Goal: Task Accomplishment & Management: Use online tool/utility

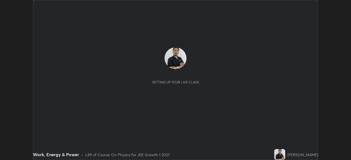
scroll to position [160, 350]
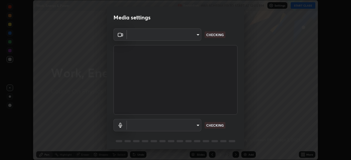
type input "6a58b21e3886260455e3a8f5b68a010b8d66c957dea9152d99a69134fe1af4a5"
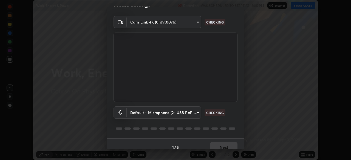
scroll to position [19, 0]
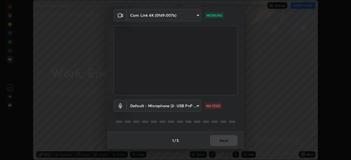
click at [192, 107] on body "Erase all Work, Energy & Power Recording WAS SCHEDULED TO START AT 12:05 PM Set…" at bounding box center [175, 80] width 351 height 160
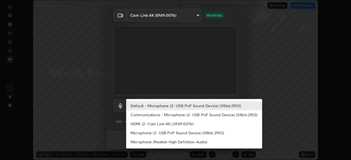
click at [203, 113] on li "Communications - Microphone (2- USB PnP Sound Device) (08bb:2902)" at bounding box center [194, 114] width 136 height 9
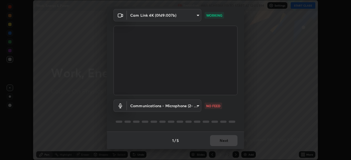
type input "communications"
click at [224, 139] on button "Next" at bounding box center [223, 140] width 27 height 11
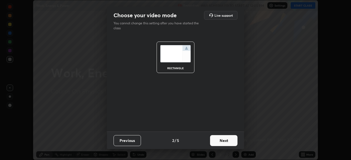
click at [226, 140] on button "Next" at bounding box center [223, 140] width 27 height 11
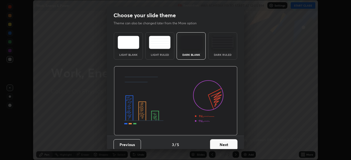
click at [227, 141] on button "Next" at bounding box center [223, 144] width 27 height 11
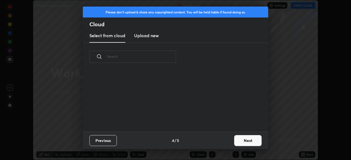
click at [244, 140] on button "Next" at bounding box center [247, 140] width 27 height 11
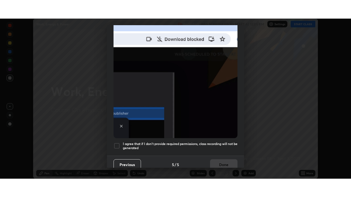
scroll to position [131, 0]
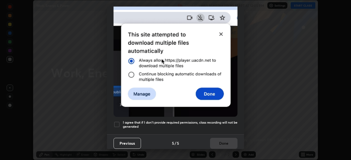
click at [117, 121] on div at bounding box center [116, 124] width 7 height 7
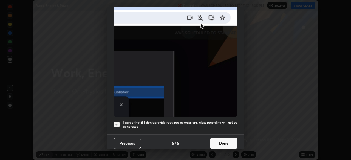
click at [224, 141] on button "Done" at bounding box center [223, 143] width 27 height 11
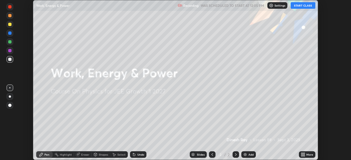
click at [303, 154] on icon at bounding box center [303, 153] width 1 height 1
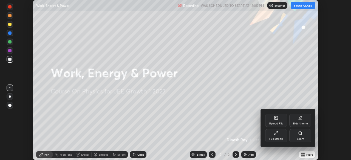
click at [279, 135] on div "Full screen" at bounding box center [276, 135] width 22 height 13
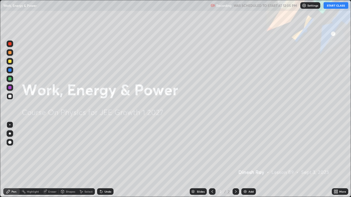
scroll to position [197, 351]
click at [336, 4] on button "START CLASS" at bounding box center [335, 5] width 25 height 7
click at [336, 160] on icon at bounding box center [336, 190] width 1 height 1
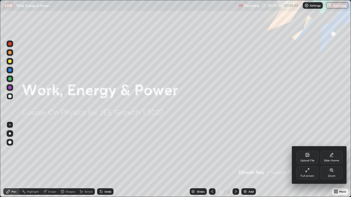
click at [313, 158] on div "Upload File" at bounding box center [307, 157] width 22 height 13
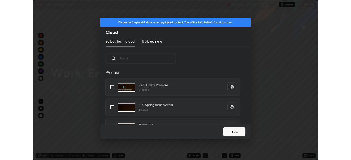
scroll to position [67, 176]
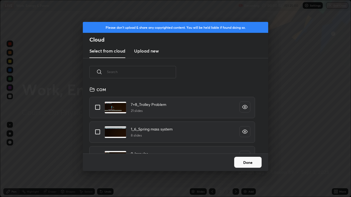
click at [153, 50] on h3 "Upload new" at bounding box center [146, 51] width 25 height 7
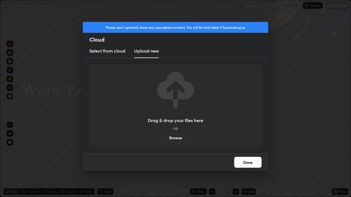
click at [177, 140] on label "Browse" at bounding box center [175, 138] width 24 height 9
click at [163, 140] on input "Browse" at bounding box center [163, 138] width 0 height 9
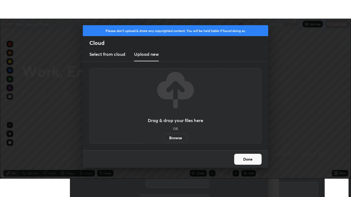
scroll to position [27233, 27043]
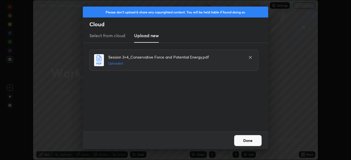
click at [253, 142] on button "Done" at bounding box center [247, 140] width 27 height 11
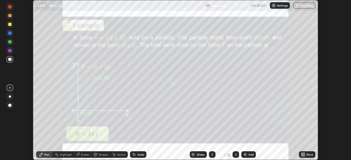
click at [307, 153] on div "More" at bounding box center [307, 154] width 16 height 7
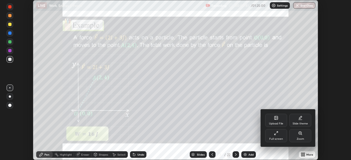
click at [281, 135] on div "Full screen" at bounding box center [276, 135] width 22 height 13
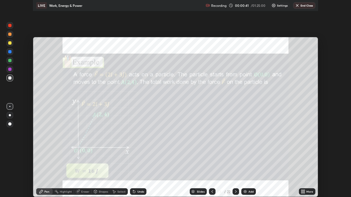
scroll to position [197, 351]
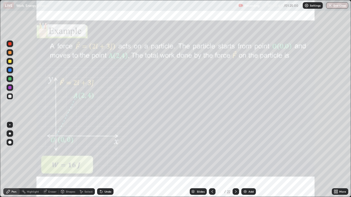
click at [12, 63] on div at bounding box center [10, 61] width 7 height 7
click at [12, 134] on div at bounding box center [10, 133] width 7 height 7
click at [236, 160] on icon at bounding box center [236, 191] width 2 height 3
click at [109, 160] on div "Undo" at bounding box center [107, 191] width 7 height 3
click at [107, 160] on div "Undo" at bounding box center [105, 191] width 16 height 7
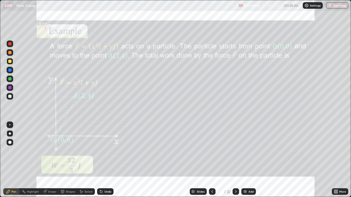
click at [104, 160] on div "Undo" at bounding box center [105, 191] width 16 height 7
click at [235, 160] on div at bounding box center [235, 191] width 7 height 7
click at [10, 98] on div at bounding box center [10, 96] width 7 height 7
click at [245, 160] on img at bounding box center [245, 192] width 4 height 4
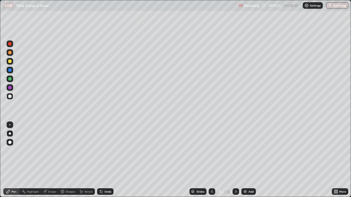
click at [12, 61] on div at bounding box center [10, 61] width 7 height 7
click at [211, 160] on icon at bounding box center [212, 192] width 4 height 4
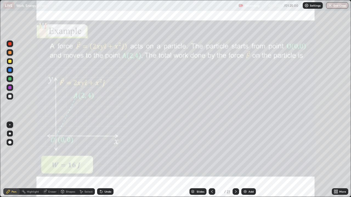
click at [235, 160] on icon at bounding box center [235, 192] width 4 height 4
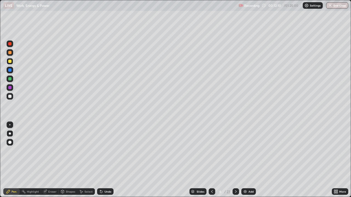
click at [10, 72] on div at bounding box center [10, 70] width 7 height 7
click at [211, 160] on icon at bounding box center [212, 192] width 4 height 4
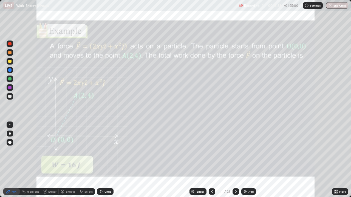
click at [235, 160] on icon at bounding box center [235, 192] width 4 height 4
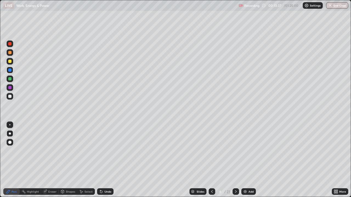
click at [10, 62] on div at bounding box center [9, 61] width 3 height 3
click at [212, 160] on div at bounding box center [211, 191] width 7 height 7
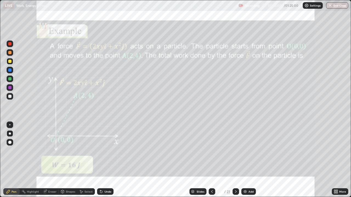
click at [234, 160] on icon at bounding box center [235, 192] width 4 height 4
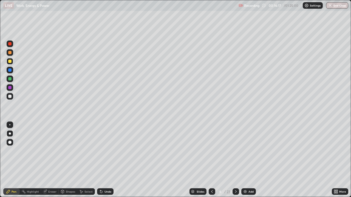
click at [210, 160] on div at bounding box center [211, 191] width 7 height 7
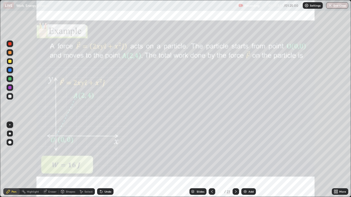
click at [235, 160] on icon at bounding box center [235, 192] width 4 height 4
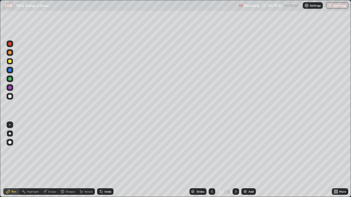
click at [10, 98] on div at bounding box center [10, 96] width 7 height 7
click at [235, 160] on icon at bounding box center [235, 192] width 4 height 4
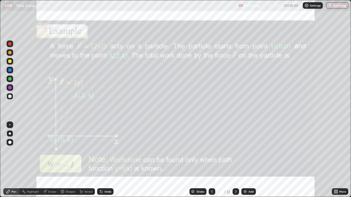
click at [13, 64] on div at bounding box center [10, 61] width 7 height 9
click at [233, 160] on icon at bounding box center [235, 192] width 4 height 4
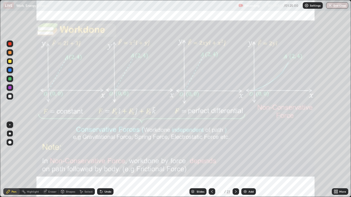
click at [243, 160] on img at bounding box center [245, 192] width 4 height 4
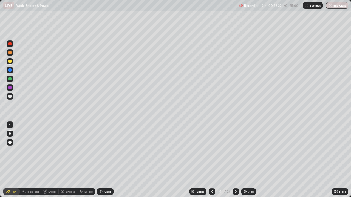
click at [68, 160] on div "Shapes" at bounding box center [70, 191] width 9 height 3
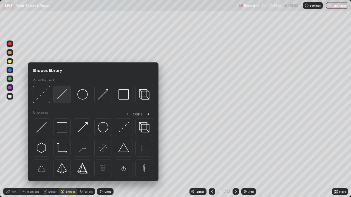
click at [62, 98] on img at bounding box center [62, 94] width 10 height 10
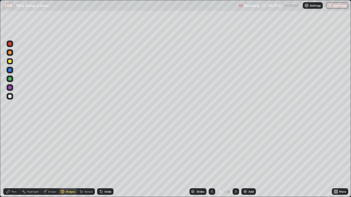
click at [111, 160] on div "Undo" at bounding box center [105, 191] width 16 height 7
click at [110, 160] on div "Undo" at bounding box center [105, 191] width 16 height 7
click at [10, 160] on icon at bounding box center [8, 192] width 4 height 4
click at [10, 98] on div at bounding box center [10, 96] width 7 height 7
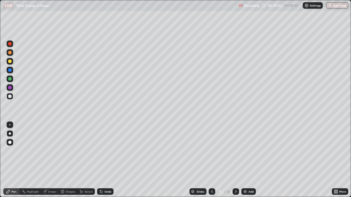
click at [12, 70] on div at bounding box center [10, 70] width 7 height 7
click at [13, 97] on div at bounding box center [10, 96] width 7 height 7
click at [13, 69] on div at bounding box center [10, 70] width 7 height 7
click at [10, 79] on div at bounding box center [9, 78] width 3 height 3
click at [9, 71] on div at bounding box center [9, 69] width 3 height 3
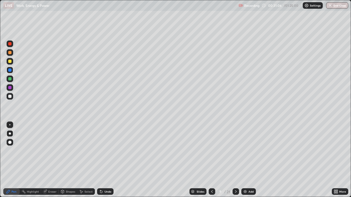
click at [10, 79] on div at bounding box center [9, 78] width 3 height 3
click at [11, 99] on div at bounding box center [10, 96] width 7 height 7
click at [11, 79] on div at bounding box center [9, 78] width 3 height 3
click at [10, 64] on div at bounding box center [10, 61] width 7 height 7
click at [8, 72] on div at bounding box center [10, 70] width 7 height 7
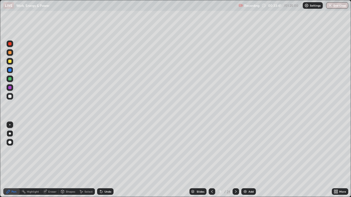
click at [107, 160] on div "Undo" at bounding box center [107, 191] width 7 height 3
click at [105, 160] on div "Undo" at bounding box center [107, 191] width 7 height 3
click at [11, 61] on div at bounding box center [9, 61] width 3 height 3
click at [246, 160] on img at bounding box center [245, 192] width 4 height 4
click at [11, 54] on div at bounding box center [9, 52] width 3 height 3
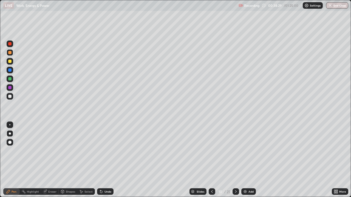
click at [67, 160] on div "Shapes" at bounding box center [68, 191] width 19 height 7
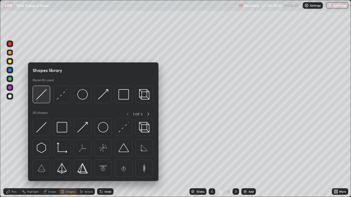
click at [44, 98] on img at bounding box center [41, 94] width 10 height 10
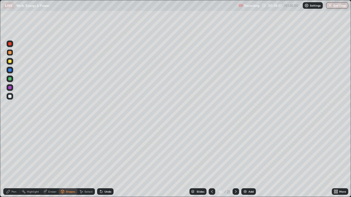
click at [18, 160] on div "Pen" at bounding box center [11, 191] width 16 height 7
click at [12, 98] on div at bounding box center [10, 96] width 7 height 7
click at [10, 70] on div at bounding box center [9, 69] width 3 height 3
click at [104, 160] on div "Undo" at bounding box center [107, 191] width 7 height 3
click at [109, 160] on div "Undo" at bounding box center [107, 191] width 7 height 3
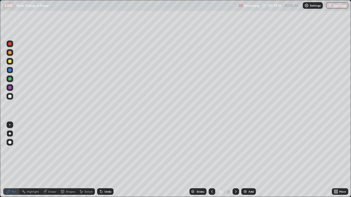
click at [108, 160] on div "Undo" at bounding box center [107, 191] width 7 height 3
click at [11, 63] on div at bounding box center [10, 61] width 7 height 7
click at [106, 160] on div "Undo" at bounding box center [107, 191] width 7 height 3
click at [52, 160] on div "Eraser" at bounding box center [52, 191] width 8 height 3
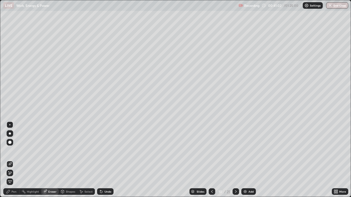
click at [11, 160] on div "Pen" at bounding box center [11, 191] width 16 height 7
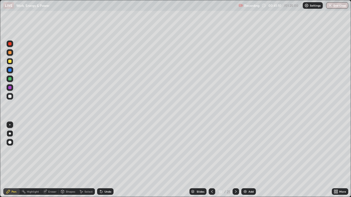
click at [106, 160] on div "Undo" at bounding box center [105, 191] width 16 height 7
click at [249, 160] on div "Add" at bounding box center [250, 191] width 5 height 3
click at [11, 55] on div at bounding box center [10, 52] width 7 height 7
click at [100, 160] on icon at bounding box center [101, 192] width 2 height 2
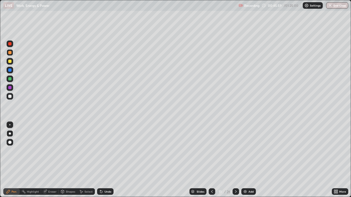
click at [100, 160] on icon at bounding box center [101, 192] width 4 height 4
click at [71, 160] on div "Shapes" at bounding box center [70, 191] width 9 height 3
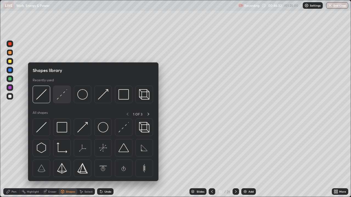
click at [64, 91] on img at bounding box center [62, 94] width 10 height 10
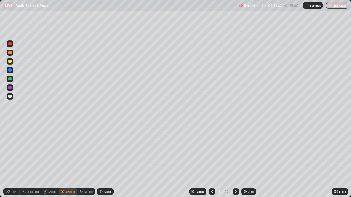
click at [16, 160] on div "Pen" at bounding box center [11, 191] width 16 height 7
click at [11, 99] on div at bounding box center [10, 96] width 7 height 7
click at [13, 61] on div at bounding box center [10, 61] width 7 height 7
click at [11, 71] on div at bounding box center [9, 69] width 3 height 3
click at [246, 160] on img at bounding box center [245, 192] width 4 height 4
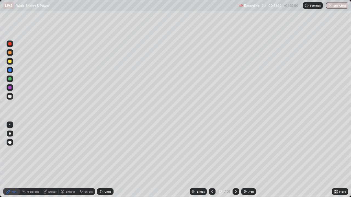
click at [105, 160] on div "Undo" at bounding box center [107, 191] width 7 height 3
click at [83, 160] on icon at bounding box center [81, 192] width 4 height 4
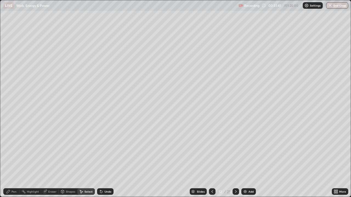
click at [70, 160] on div "Shapes" at bounding box center [70, 191] width 9 height 3
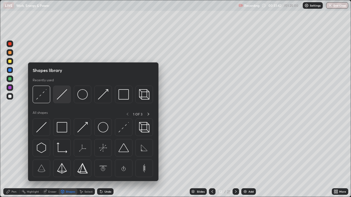
click at [61, 98] on img at bounding box center [62, 94] width 10 height 10
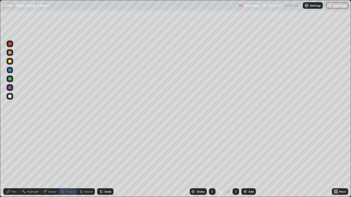
click at [12, 160] on div "Pen" at bounding box center [14, 191] width 5 height 3
click at [11, 63] on div at bounding box center [10, 61] width 7 height 7
click at [10, 96] on div at bounding box center [9, 96] width 3 height 3
click at [68, 160] on div "Shapes" at bounding box center [70, 191] width 9 height 3
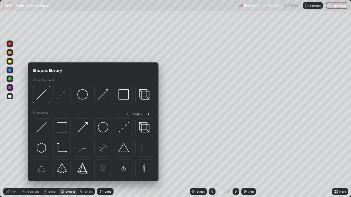
click at [11, 98] on div at bounding box center [10, 96] width 7 height 7
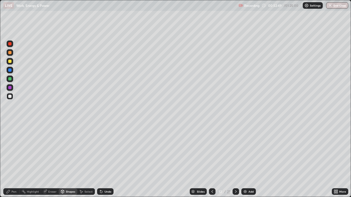
click at [11, 160] on div "Pen" at bounding box center [11, 191] width 16 height 7
click at [10, 125] on div at bounding box center [9, 124] width 1 height 1
click at [105, 160] on div "Undo" at bounding box center [105, 191] width 16 height 7
click at [104, 160] on div "Undo" at bounding box center [107, 191] width 7 height 3
click at [103, 160] on div "Undo" at bounding box center [105, 191] width 16 height 7
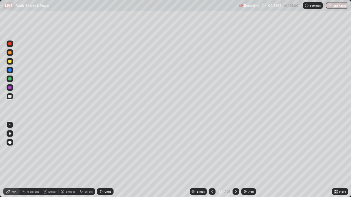
click at [102, 160] on icon at bounding box center [101, 192] width 4 height 4
click at [101, 160] on icon at bounding box center [101, 192] width 2 height 2
click at [102, 160] on icon at bounding box center [101, 192] width 4 height 4
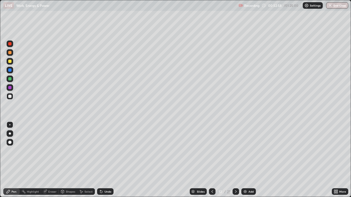
click at [101, 160] on div "Undo" at bounding box center [105, 191] width 16 height 7
click at [69, 160] on div "Shapes" at bounding box center [70, 191] width 9 height 3
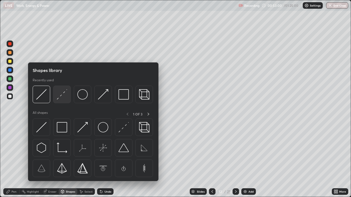
click at [58, 96] on img at bounding box center [62, 94] width 10 height 10
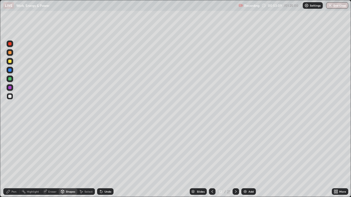
click at [10, 160] on div "Pen" at bounding box center [11, 191] width 16 height 11
click at [13, 70] on div at bounding box center [10, 70] width 7 height 7
click at [10, 79] on div at bounding box center [9, 78] width 3 height 3
click at [12, 133] on div at bounding box center [10, 133] width 7 height 7
click at [12, 97] on div at bounding box center [10, 96] width 7 height 7
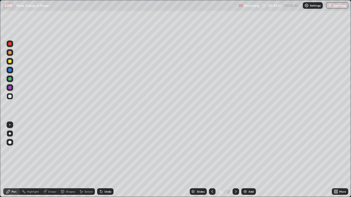
click at [105, 160] on div "Undo" at bounding box center [107, 191] width 7 height 3
click at [103, 160] on div "Undo" at bounding box center [105, 191] width 16 height 7
click at [8, 62] on div at bounding box center [9, 61] width 3 height 3
click at [51, 160] on div "Eraser" at bounding box center [52, 191] width 8 height 3
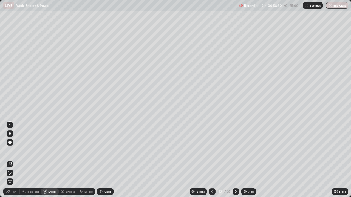
click at [11, 160] on div "Pen" at bounding box center [11, 191] width 16 height 7
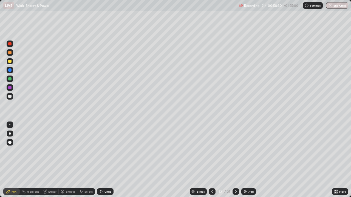
click at [13, 98] on div at bounding box center [10, 96] width 7 height 7
click at [198, 160] on div "Slides" at bounding box center [198, 191] width 17 height 7
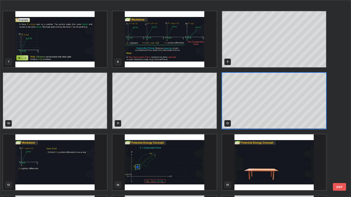
scroll to position [158, 0]
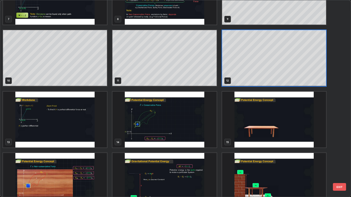
click at [159, 122] on img "grid" at bounding box center [164, 120] width 104 height 56
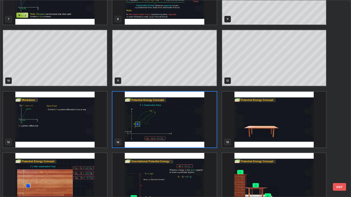
click at [162, 123] on img "grid" at bounding box center [164, 120] width 104 height 56
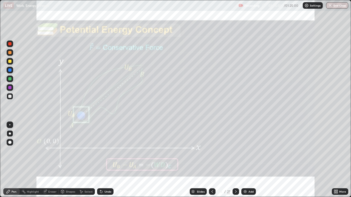
click at [11, 60] on div at bounding box center [9, 61] width 3 height 3
click at [12, 97] on div at bounding box center [10, 96] width 7 height 7
click at [10, 68] on div at bounding box center [10, 70] width 7 height 7
click at [10, 99] on div at bounding box center [10, 96] width 7 height 7
click at [110, 160] on div "Undo" at bounding box center [107, 191] width 7 height 3
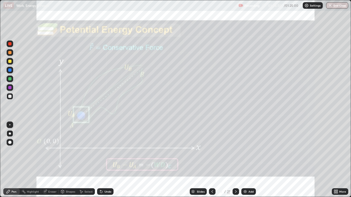
click at [107, 160] on div "Undo" at bounding box center [107, 191] width 7 height 3
click at [244, 160] on img at bounding box center [245, 192] width 4 height 4
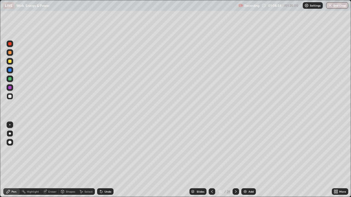
click at [10, 71] on div at bounding box center [9, 69] width 3 height 3
click at [210, 160] on icon at bounding box center [212, 192] width 4 height 4
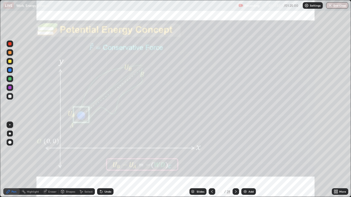
click at [235, 160] on icon at bounding box center [236, 191] width 2 height 3
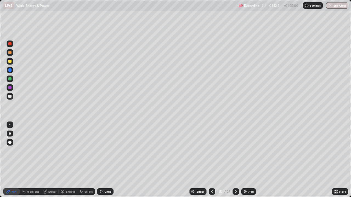
click at [8, 62] on div at bounding box center [9, 61] width 3 height 3
click at [244, 160] on img at bounding box center [245, 192] width 4 height 4
click at [10, 70] on div at bounding box center [9, 69] width 3 height 3
click at [10, 96] on div at bounding box center [9, 96] width 3 height 3
click at [343, 5] on button "End Class" at bounding box center [337, 5] width 22 height 7
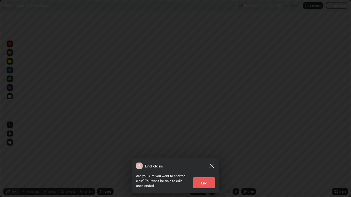
click at [209, 160] on button "End" at bounding box center [204, 183] width 22 height 11
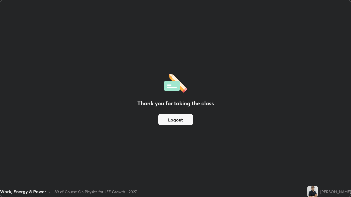
click at [173, 119] on button "Logout" at bounding box center [175, 119] width 35 height 11
